Goal: Transaction & Acquisition: Purchase product/service

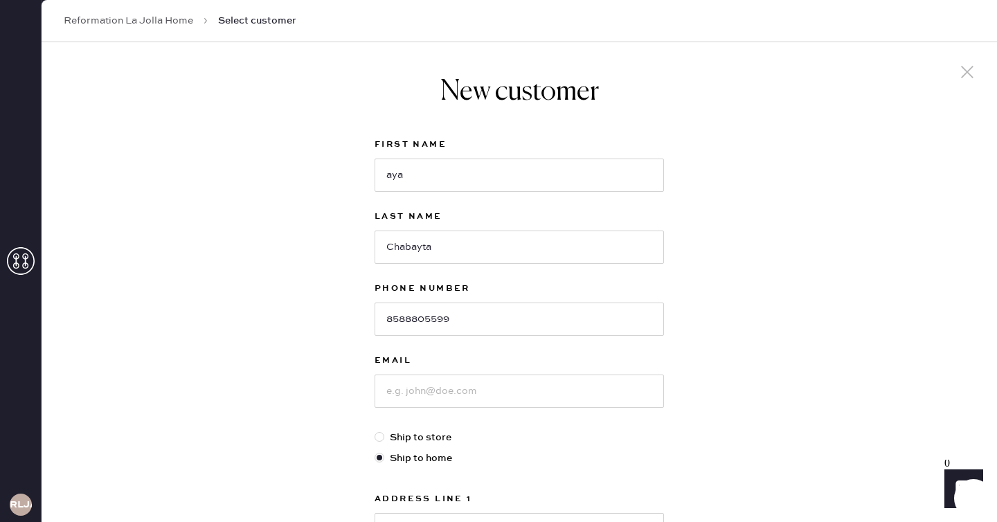
scroll to position [208, 0]
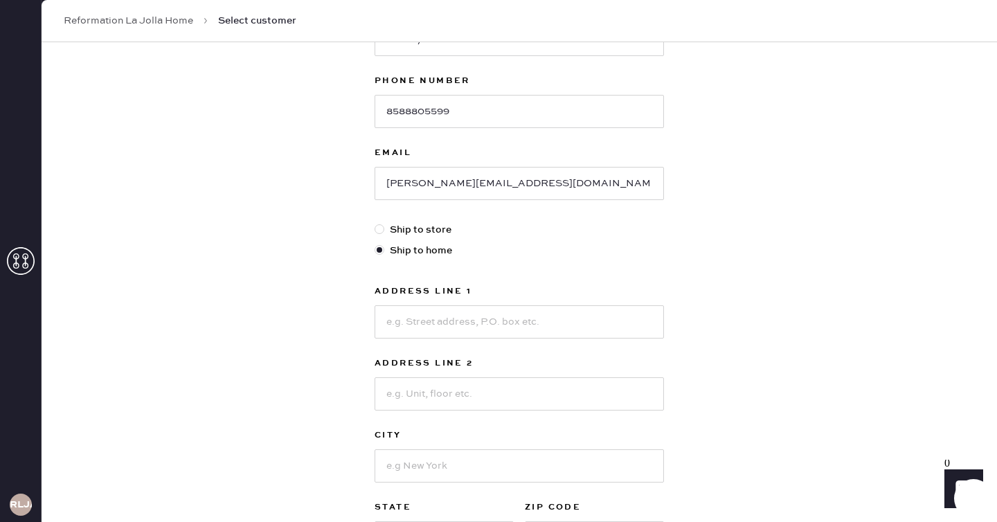
type input "[PERSON_NAME][EMAIL_ADDRESS][DOMAIN_NAME]"
click at [478, 324] on input at bounding box center [519, 321] width 289 height 33
type input "[GEOGRAPHIC_DATA]"
click at [482, 457] on input at bounding box center [519, 465] width 289 height 33
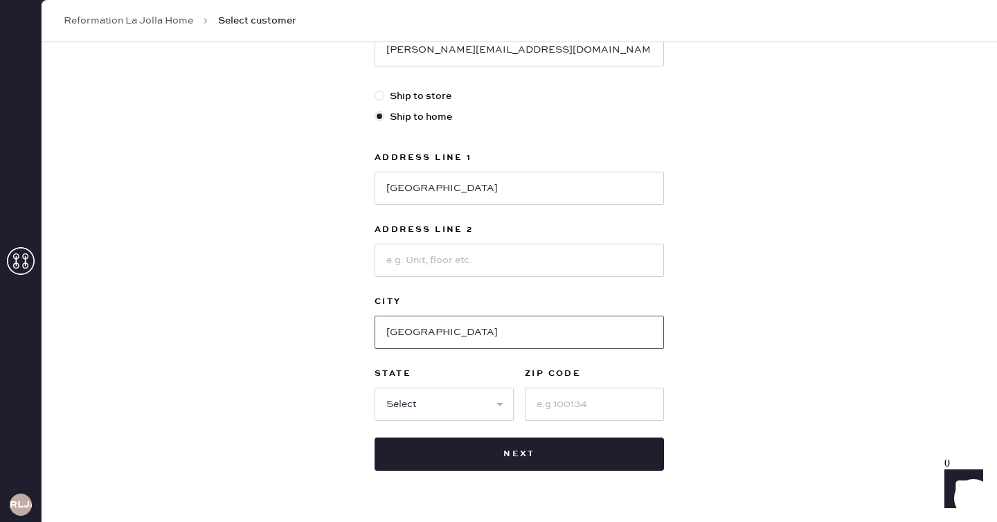
type input "[GEOGRAPHIC_DATA]"
click at [461, 424] on div "First Name [PERSON_NAME] Last Name Chabayta Phone Number [PHONE_NUMBER] Email […" at bounding box center [519, 133] width 289 height 676
click at [456, 398] on select "Select AK AL AR AZ CA CO CT [GEOGRAPHIC_DATA] DE FL [GEOGRAPHIC_DATA] HI [GEOGR…" at bounding box center [444, 404] width 139 height 33
select select "CA"
click at [604, 410] on input at bounding box center [594, 404] width 139 height 33
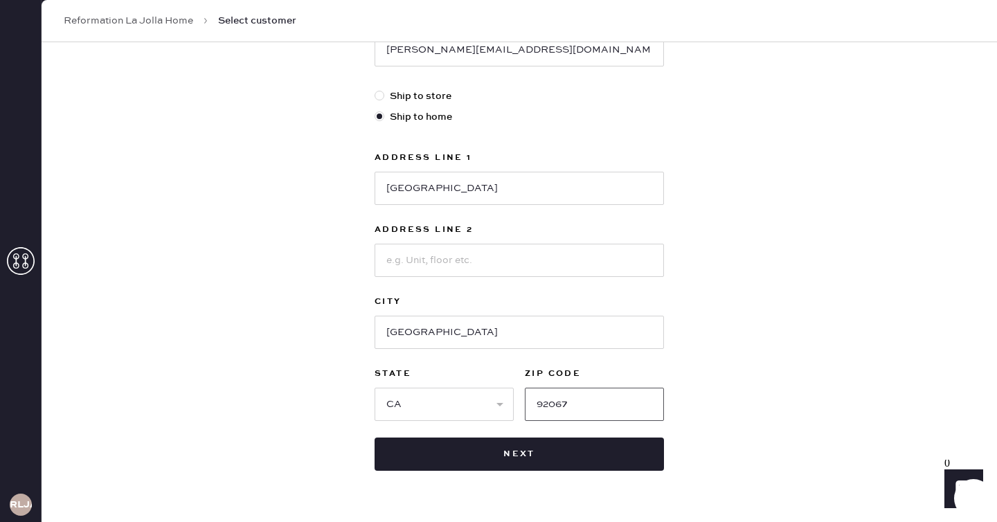
type input "92067"
click at [523, 195] on input "[GEOGRAPHIC_DATA]" at bounding box center [519, 188] width 289 height 33
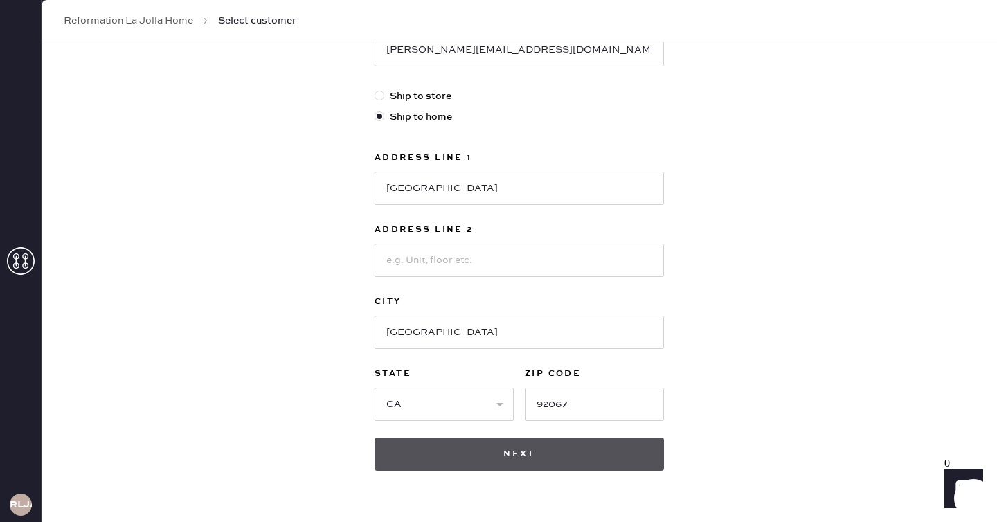
click at [543, 460] on button "Next" at bounding box center [519, 454] width 289 height 33
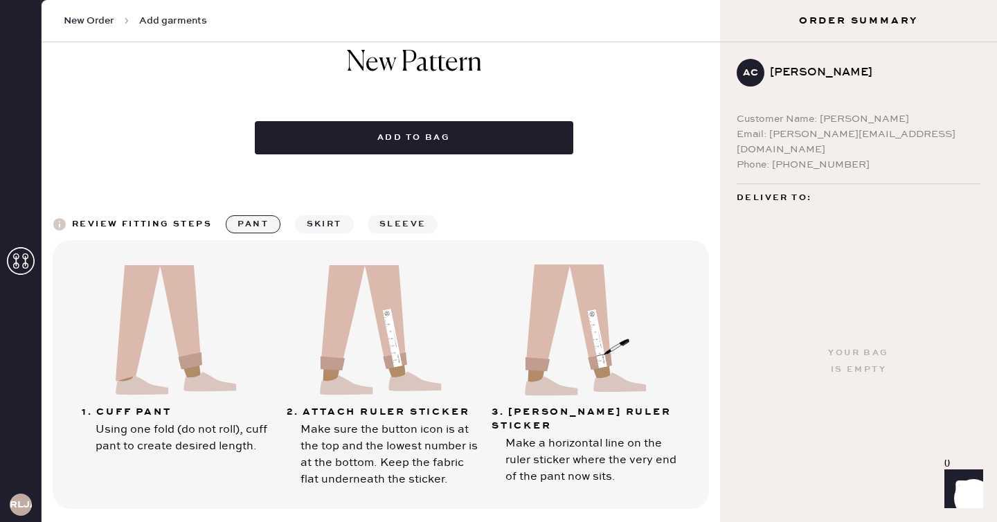
scroll to position [705, 0]
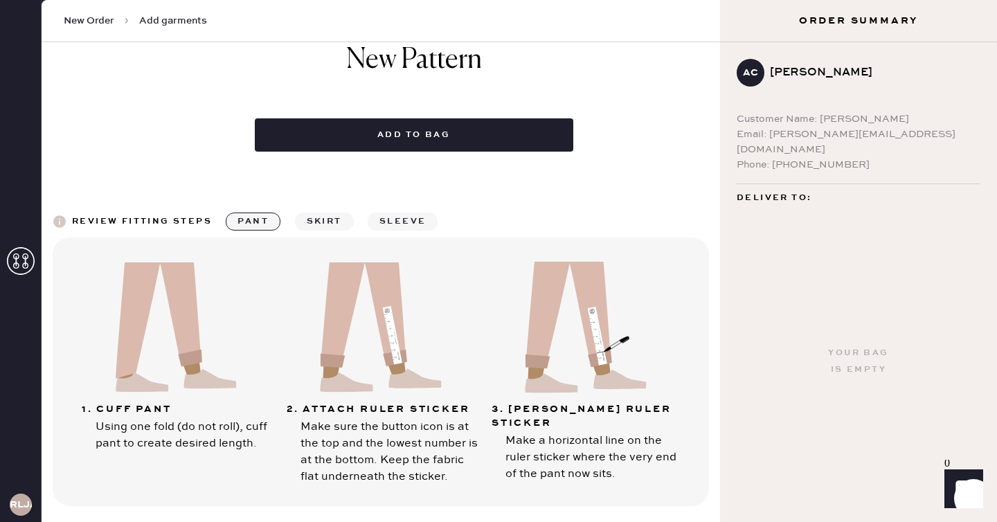
click at [395, 213] on button "sleeve" at bounding box center [403, 222] width 70 height 18
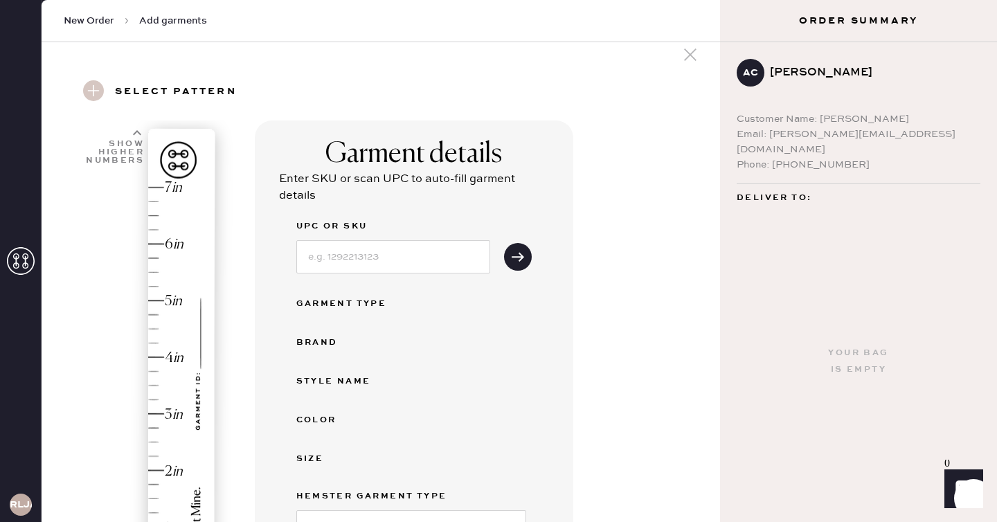
scroll to position [0, 0]
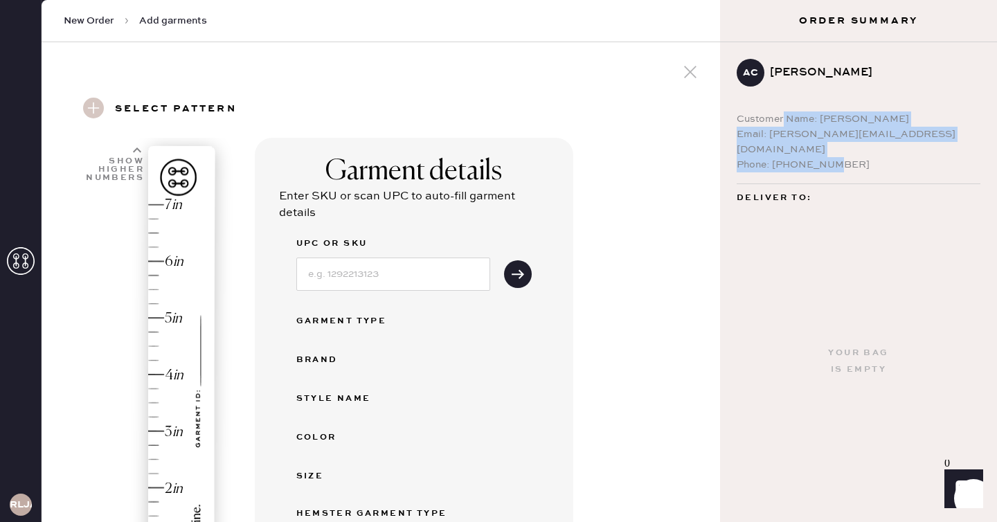
drag, startPoint x: 863, startPoint y: 155, endPoint x: 783, endPoint y: 118, distance: 88.3
click at [783, 118] on div "Customer Name: [PERSON_NAME] Email: [PERSON_NAME][EMAIL_ADDRESS][DOMAIN_NAME] P…" at bounding box center [859, 141] width 244 height 61
click at [848, 157] on div "Phone: [PHONE_NUMBER]" at bounding box center [859, 164] width 244 height 15
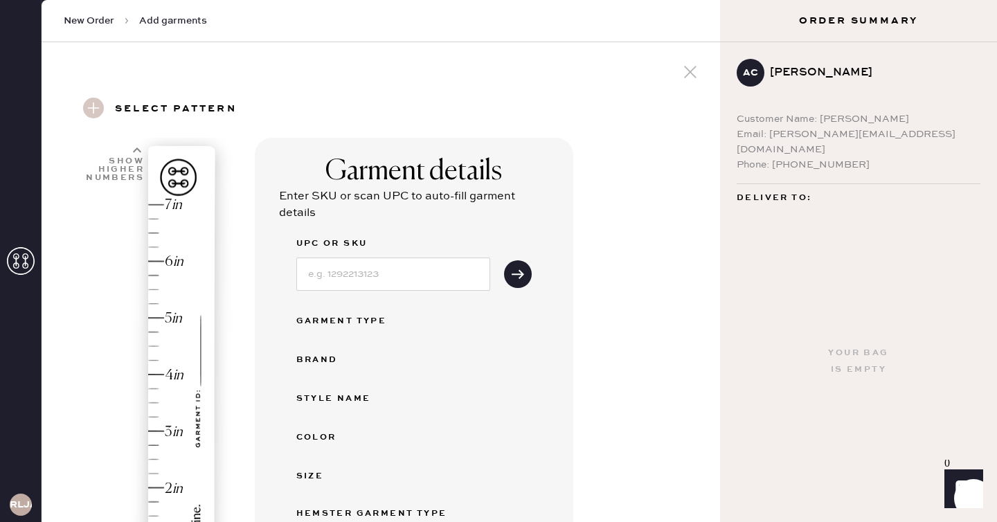
click at [92, 114] on use at bounding box center [93, 108] width 21 height 21
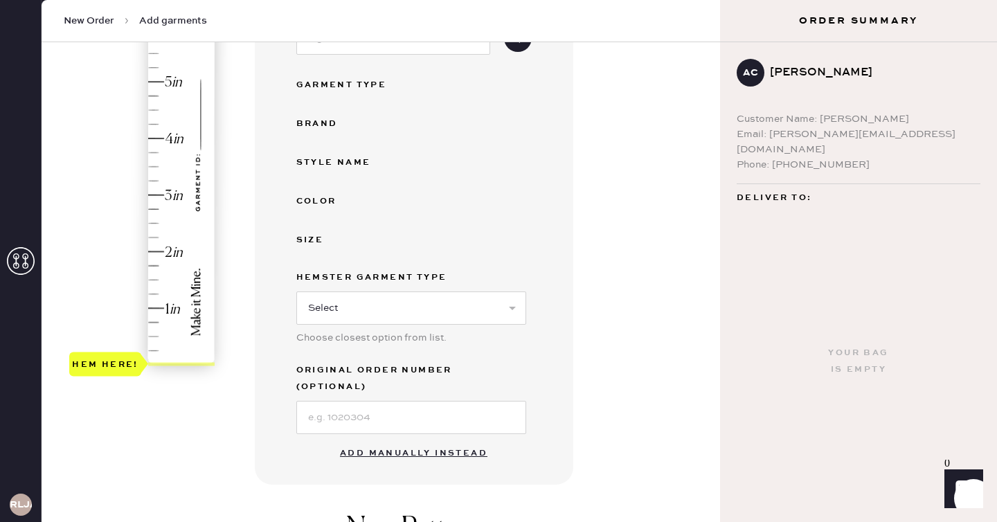
scroll to position [235, 0]
click at [409, 440] on button "Add manually instead" at bounding box center [414, 454] width 164 height 28
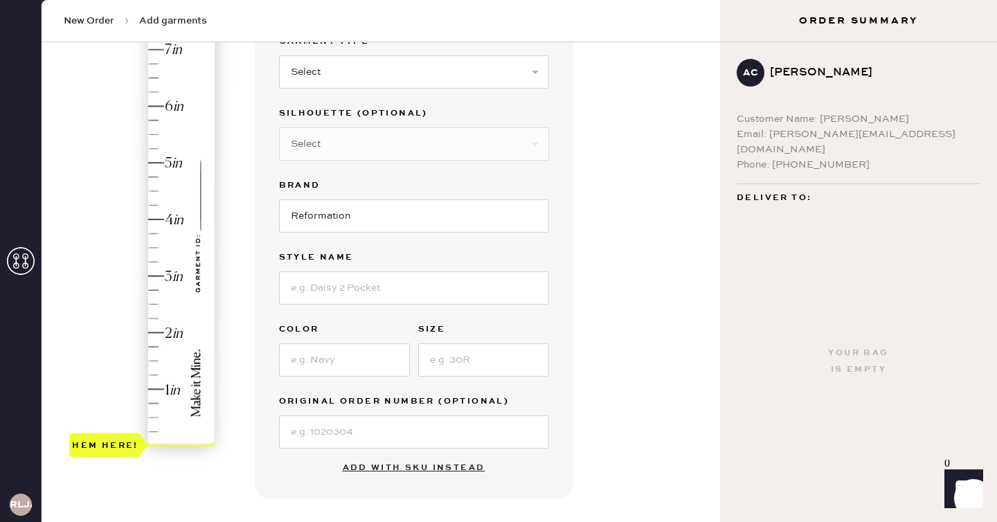
scroll to position [116, 0]
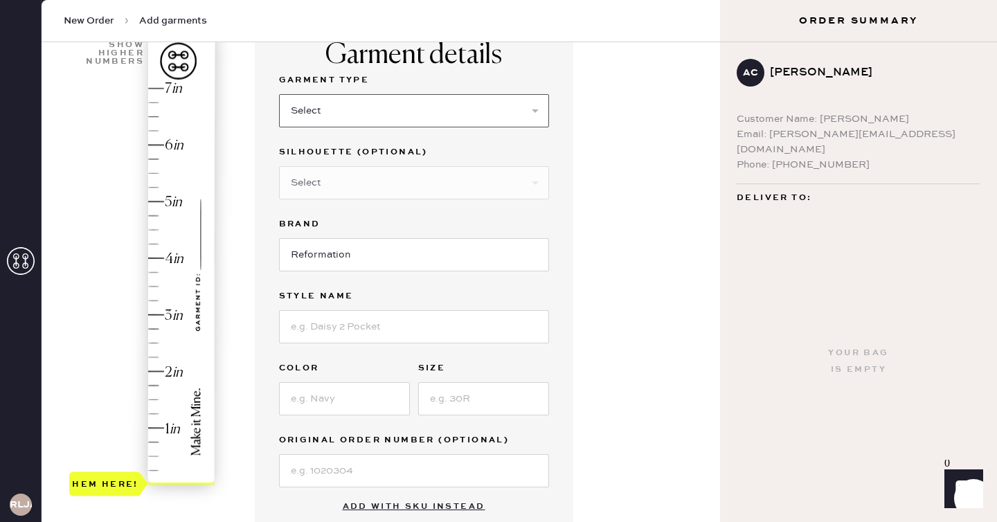
click at [376, 116] on select "Select Basic Skirt Jeans Leggings Pants Shorts Basic Sleeved Dress Basic Sleeve…" at bounding box center [414, 110] width 270 height 33
select select "6"
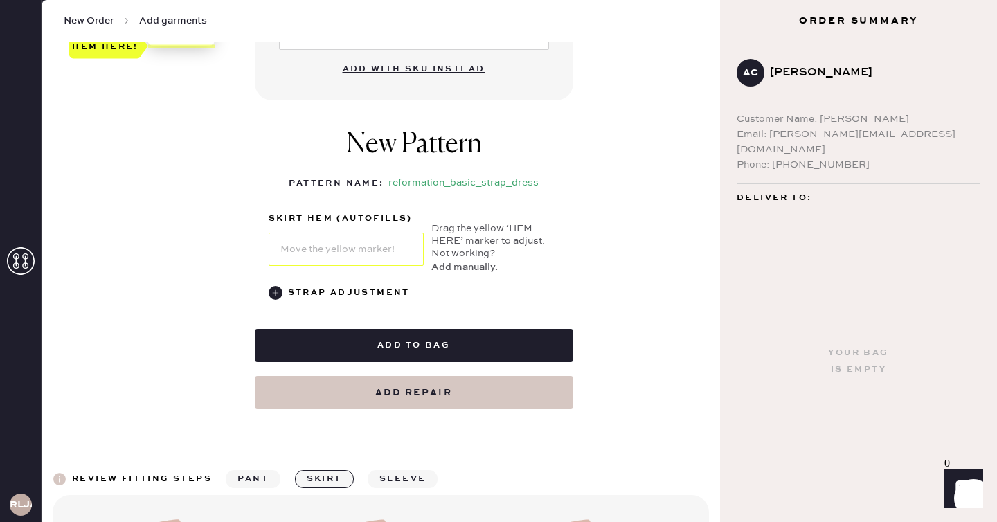
scroll to position [553, 0]
click at [384, 292] on div "Strap Adjustment" at bounding box center [349, 293] width 122 height 17
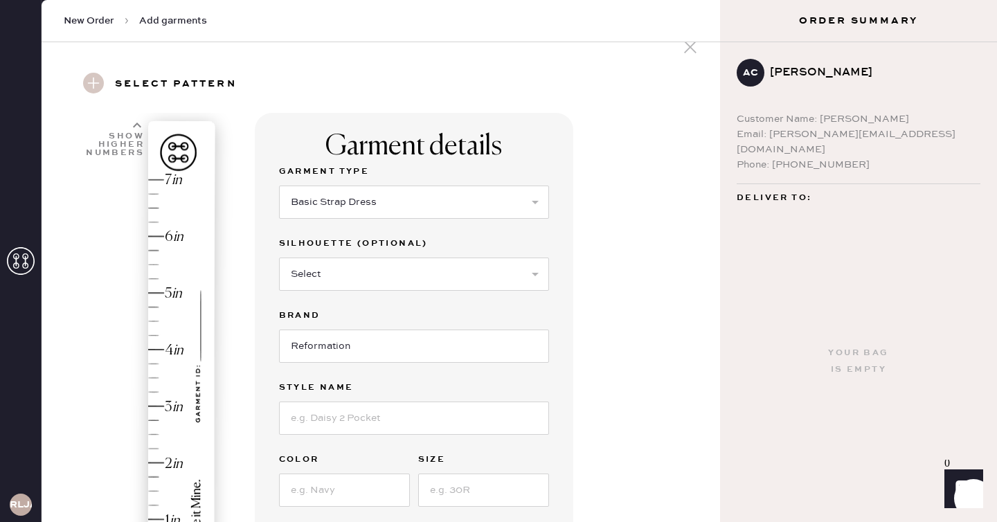
scroll to position [6, 0]
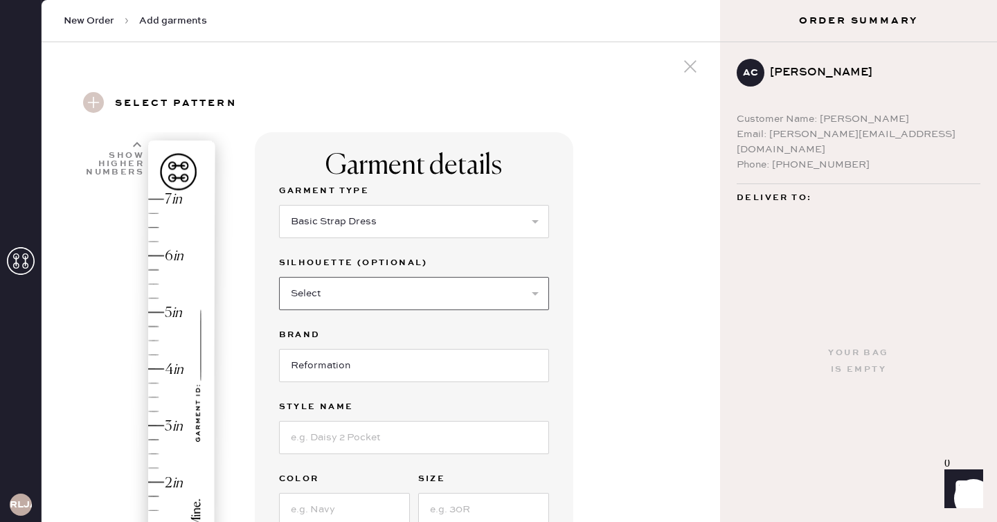
click at [385, 295] on select "Select Maxi Dress Midi Dress Mini Dress Other" at bounding box center [414, 293] width 270 height 33
select select "37"
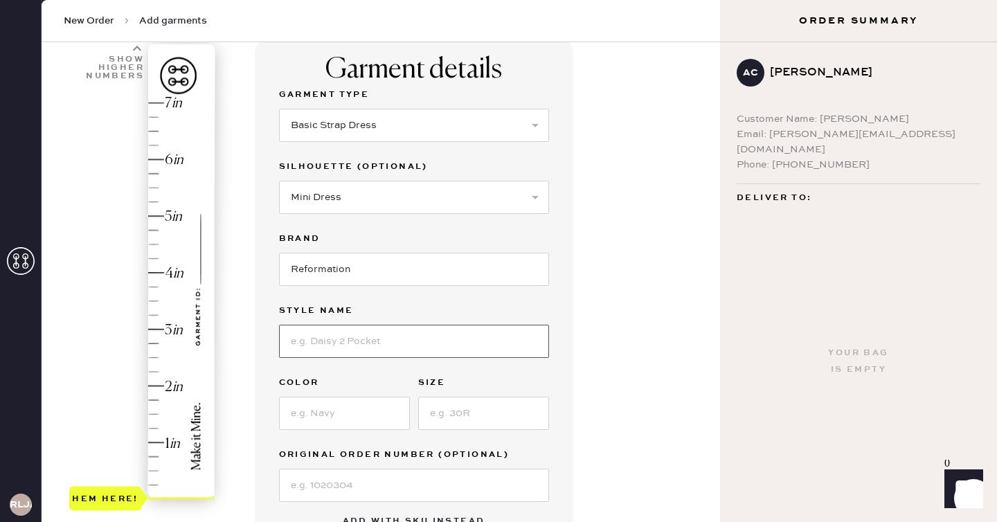
click at [397, 332] on input at bounding box center [414, 341] width 270 height 33
type input "Avielle"
click at [386, 408] on input at bounding box center [344, 413] width 131 height 33
type input "Lipstick"
click at [476, 420] on input at bounding box center [483, 413] width 131 height 33
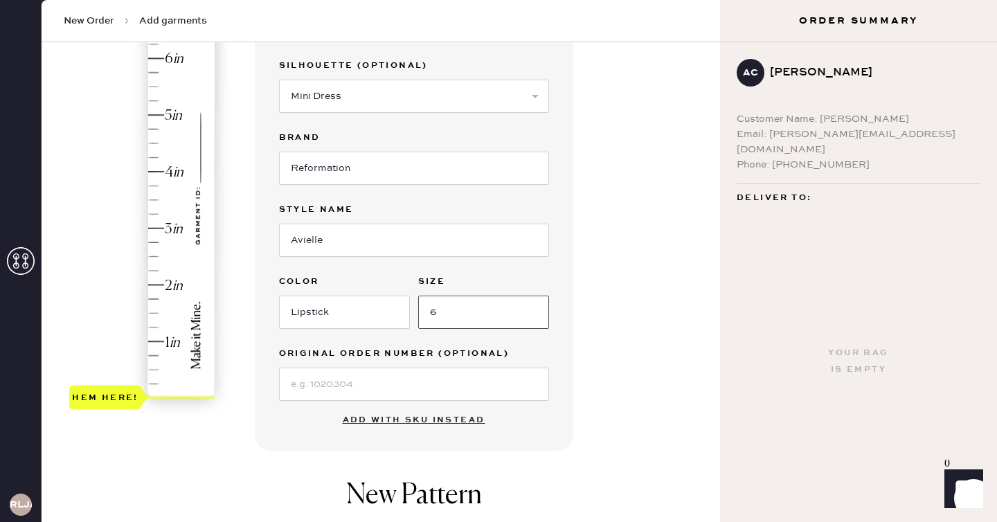
scroll to position [215, 0]
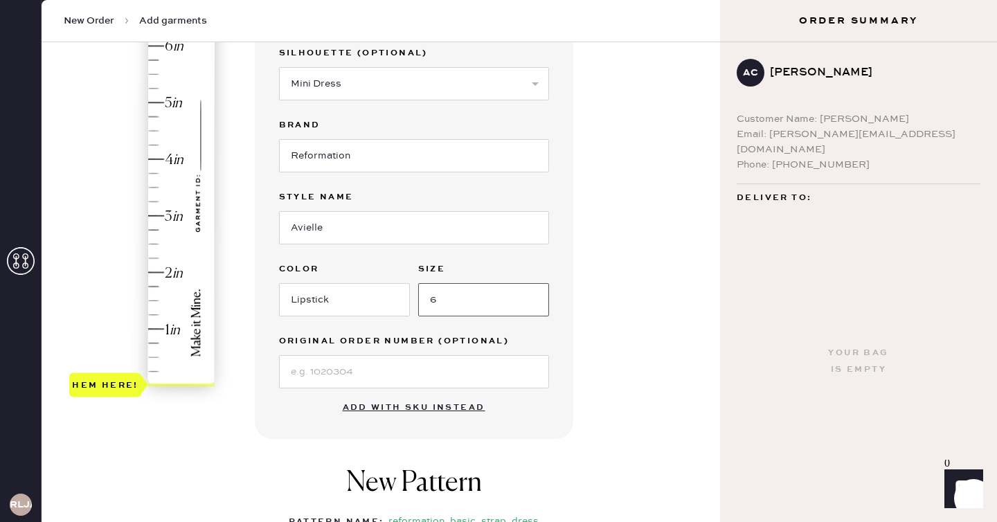
type input "6"
type input "1.25"
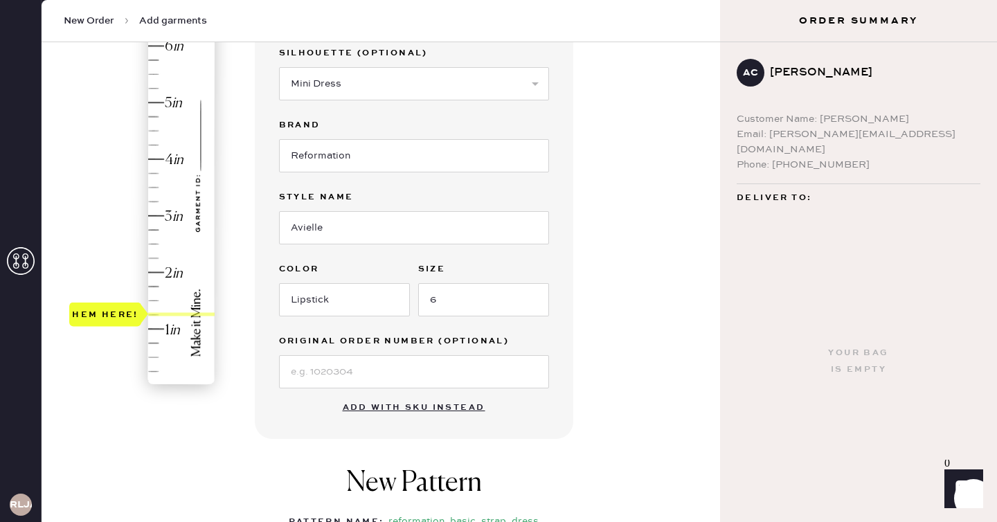
click at [151, 314] on div "Hem here!" at bounding box center [142, 187] width 147 height 408
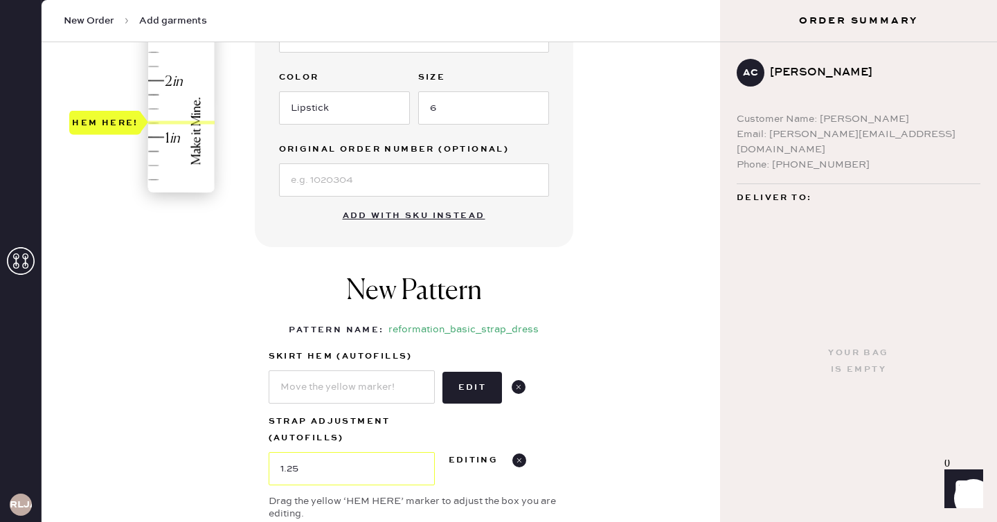
scroll to position [422, 0]
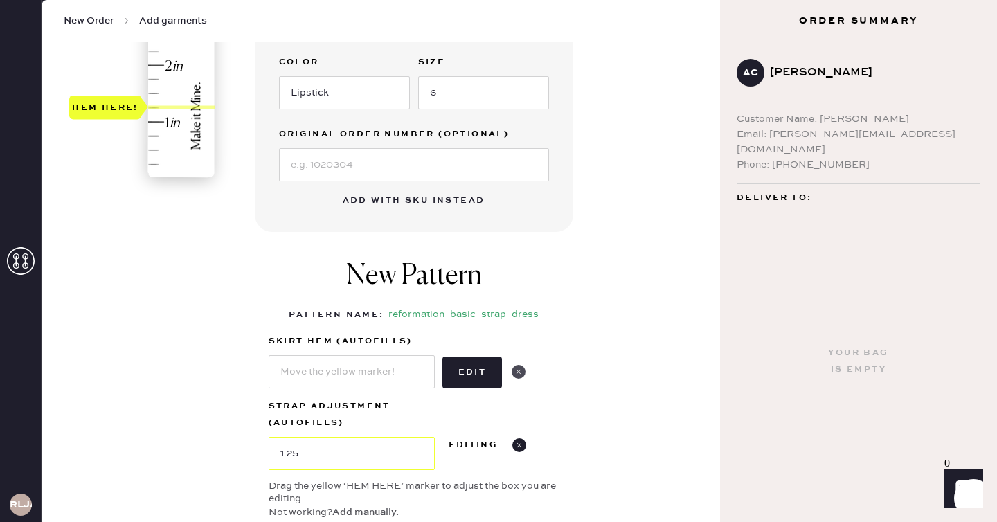
click at [520, 368] on use at bounding box center [519, 372] width 14 height 14
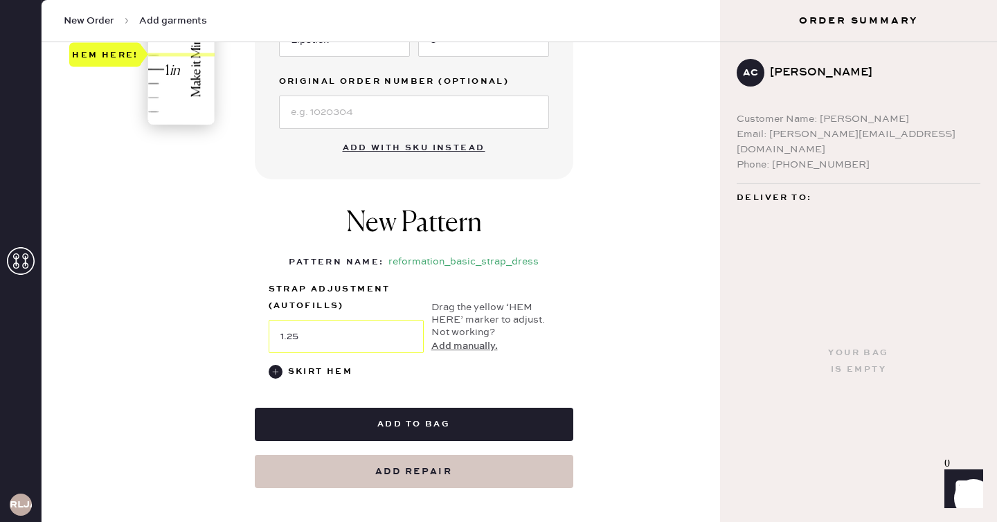
scroll to position [476, 0]
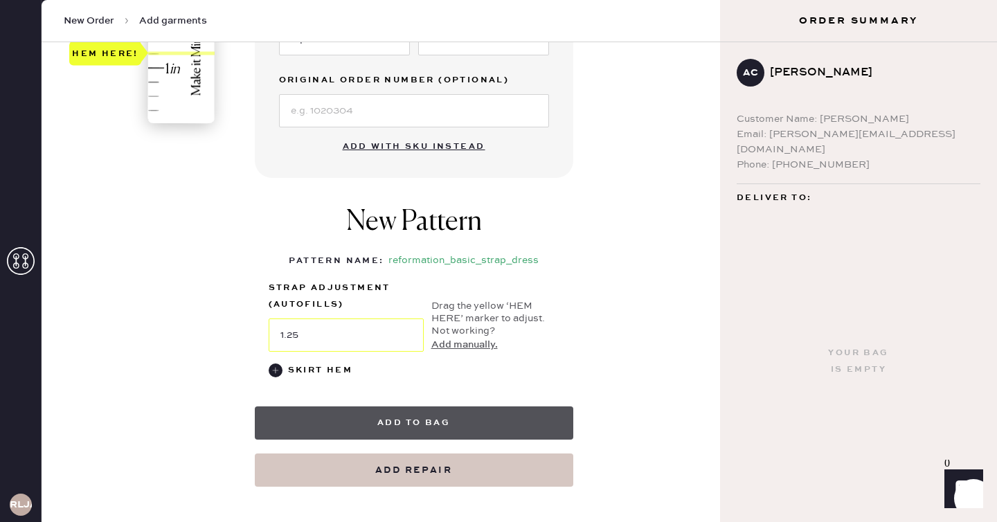
click at [424, 424] on button "Add to bag" at bounding box center [414, 422] width 318 height 33
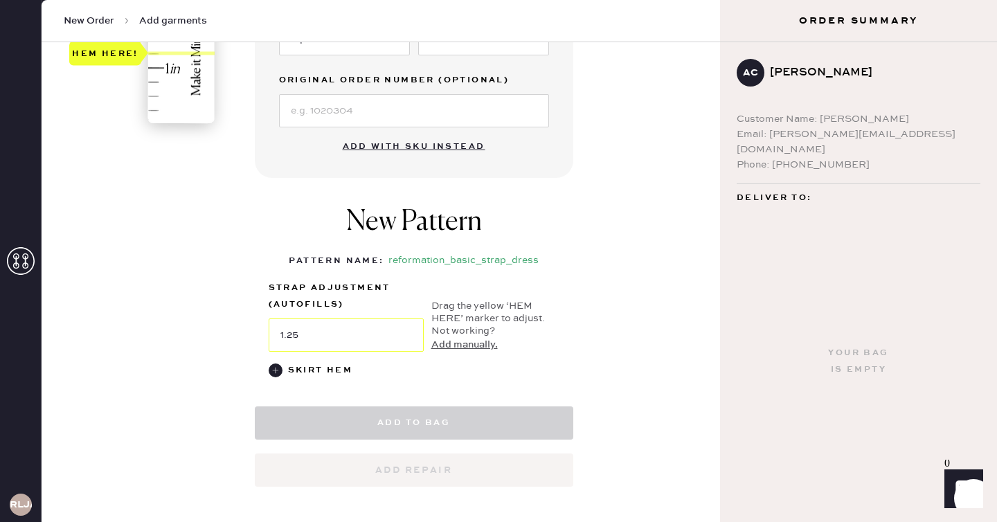
select select "6"
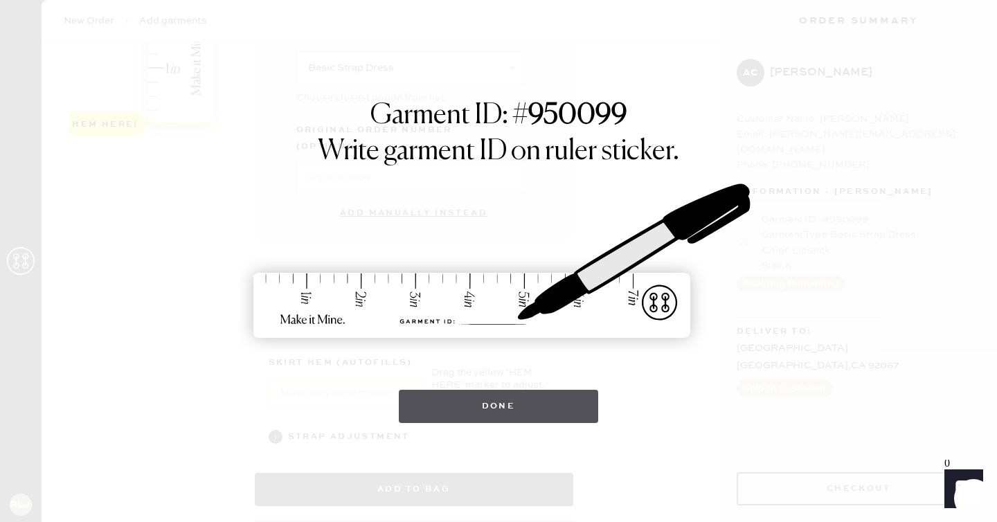
click at [514, 405] on button "Done" at bounding box center [499, 406] width 200 height 33
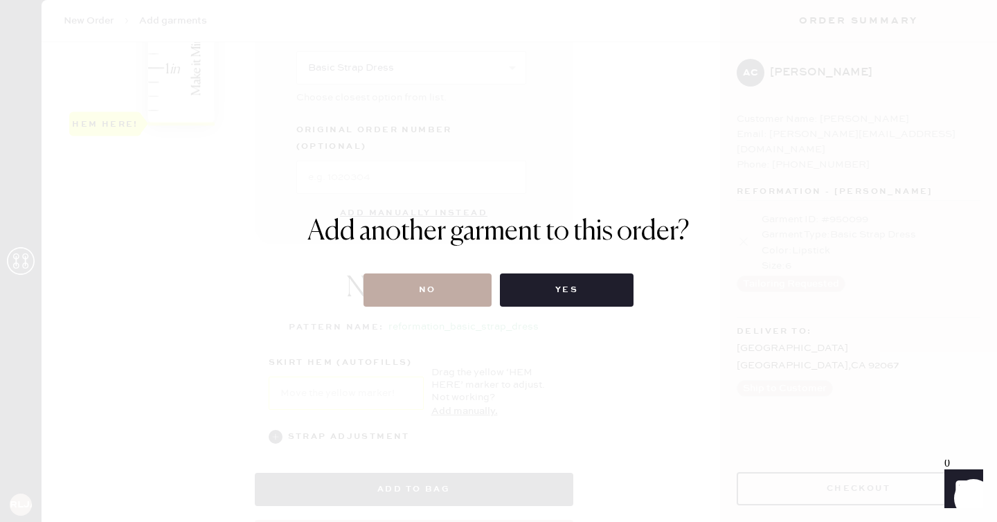
click at [436, 294] on button "No" at bounding box center [427, 289] width 128 height 33
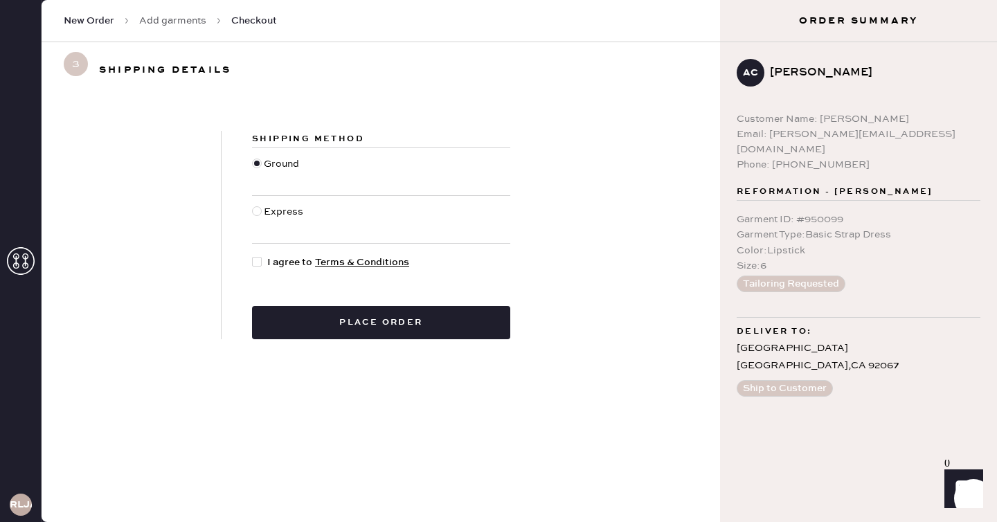
click at [255, 261] on div at bounding box center [257, 262] width 10 height 10
click at [253, 255] on input "I agree to Terms & Conditions" at bounding box center [252, 255] width 1 height 1
checkbox input "true"
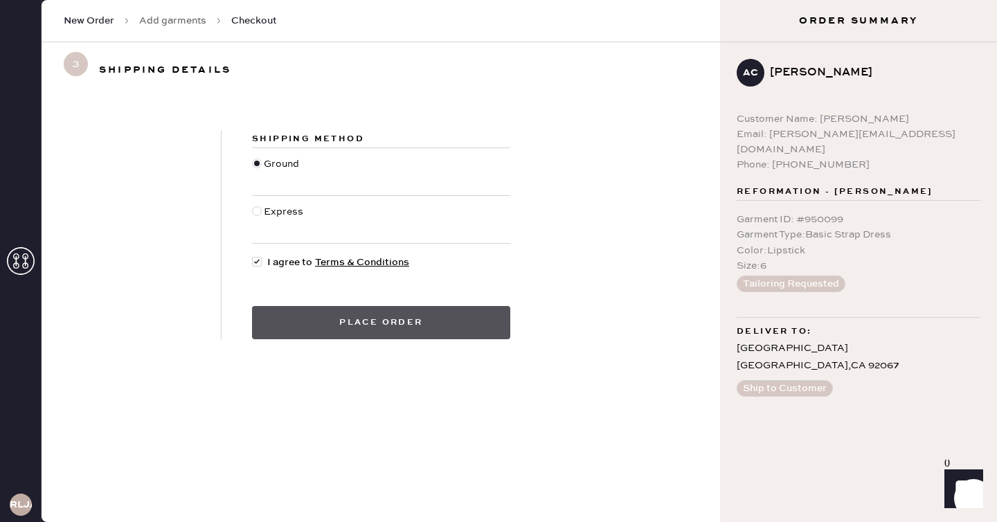
click at [381, 326] on button "Place order" at bounding box center [381, 322] width 258 height 33
